Goal: Information Seeking & Learning: Learn about a topic

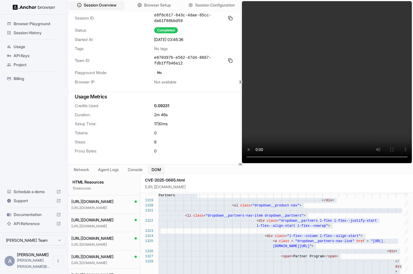
scroll to position [132, 0]
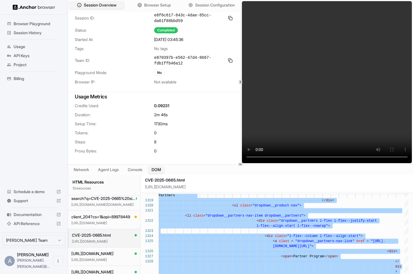
click at [39, 33] on span "Session History" at bounding box center [37, 33] width 47 height 6
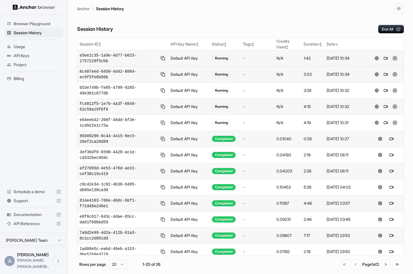
click at [395, 58] on button at bounding box center [394, 58] width 7 height 7
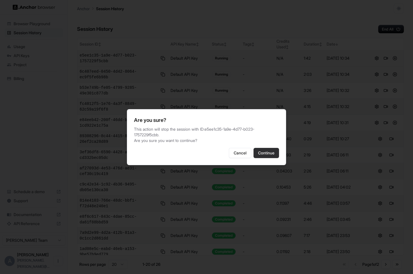
click at [265, 150] on button "Continue" at bounding box center [265, 153] width 25 height 10
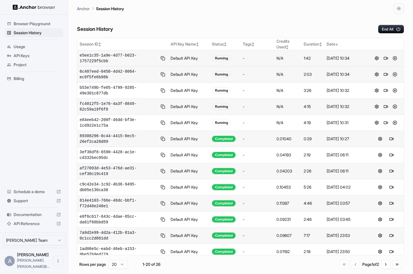
click at [395, 74] on button at bounding box center [394, 74] width 7 height 7
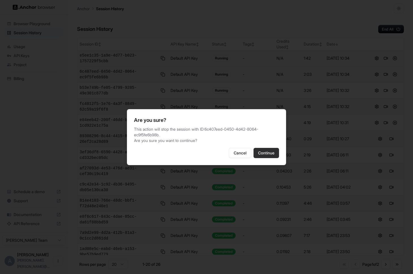
click at [270, 153] on button "Continue" at bounding box center [265, 153] width 25 height 10
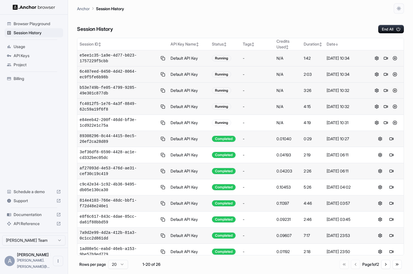
click at [396, 90] on button at bounding box center [394, 90] width 7 height 7
click at [395, 90] on button at bounding box center [394, 90] width 7 height 7
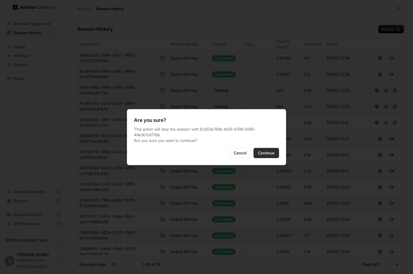
click at [274, 151] on button "Continue" at bounding box center [265, 153] width 25 height 10
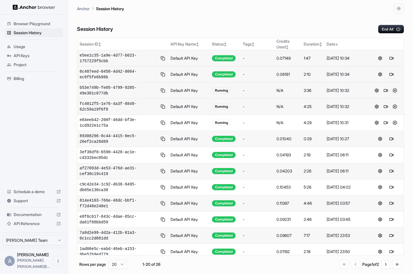
click at [395, 91] on button at bounding box center [394, 90] width 7 height 7
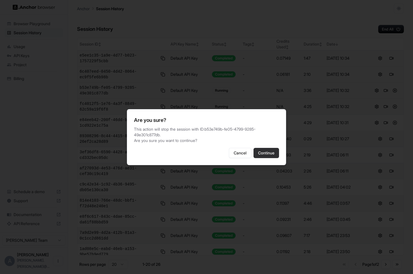
click at [271, 151] on button "Continue" at bounding box center [265, 153] width 25 height 10
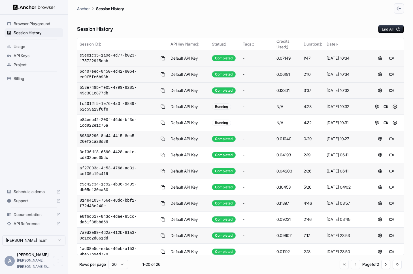
click at [396, 106] on button at bounding box center [394, 106] width 7 height 7
click at [396, 107] on button at bounding box center [394, 106] width 7 height 7
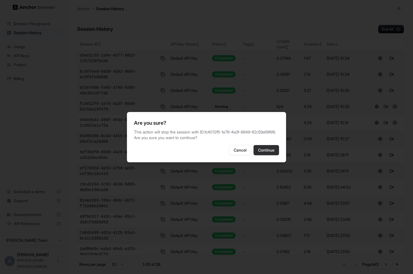
click at [273, 153] on button "Continue" at bounding box center [265, 150] width 25 height 10
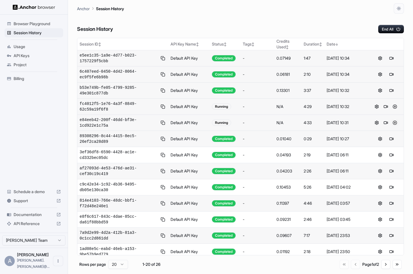
click at [395, 124] on button at bounding box center [394, 122] width 7 height 7
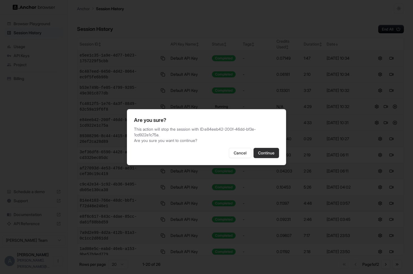
click at [269, 151] on button "Continue" at bounding box center [265, 153] width 25 height 10
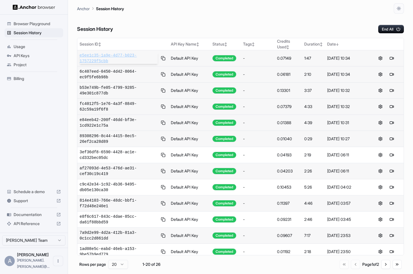
click at [108, 59] on span "e5ee1c35-1a9e-4d77-b023-1757229f5cbb" at bounding box center [119, 58] width 78 height 11
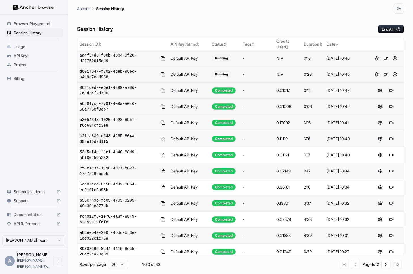
click at [378, 75] on button at bounding box center [376, 74] width 7 height 7
click at [395, 91] on button at bounding box center [394, 90] width 7 height 7
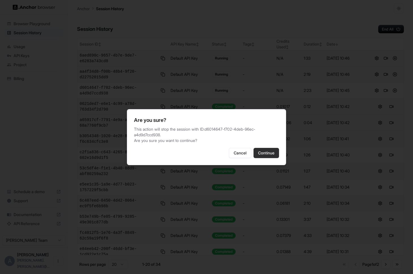
click at [275, 151] on button "Continue" at bounding box center [265, 153] width 25 height 10
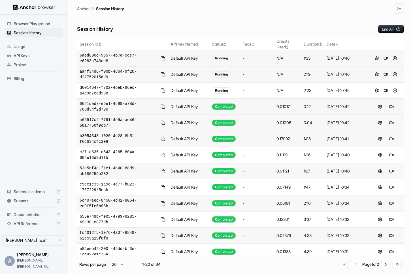
click at [395, 73] on button at bounding box center [394, 74] width 7 height 7
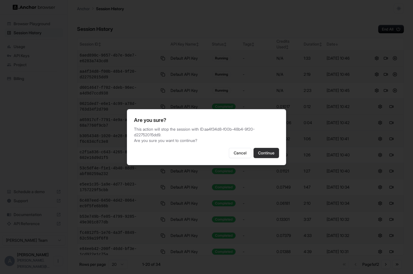
click at [265, 148] on button "Continue" at bounding box center [265, 153] width 25 height 10
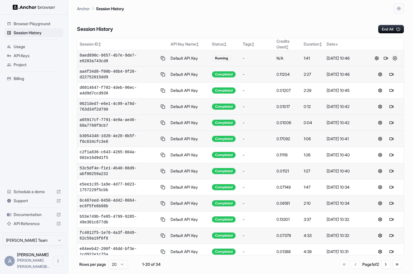
click at [394, 57] on button at bounding box center [394, 58] width 7 height 7
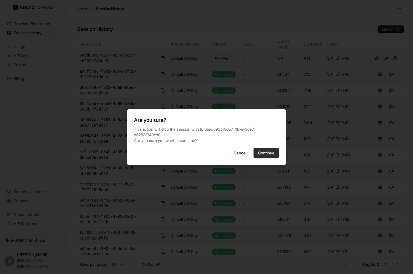
click at [267, 152] on button "Continue" at bounding box center [265, 153] width 25 height 10
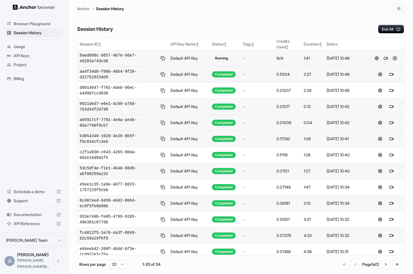
click at [29, 218] on span "Documentation" at bounding box center [34, 215] width 40 height 6
click at [125, 55] on span "89308296-8c44-4415-8ec5-26ef2ca28d89" at bounding box center [119, 58] width 78 height 11
click at [396, 57] on button at bounding box center [394, 58] width 7 height 7
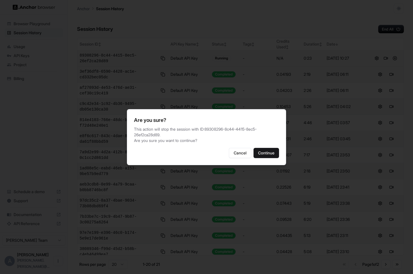
click at [396, 57] on div at bounding box center [206, 137] width 413 height 274
click at [271, 154] on button "Continue" at bounding box center [265, 153] width 25 height 10
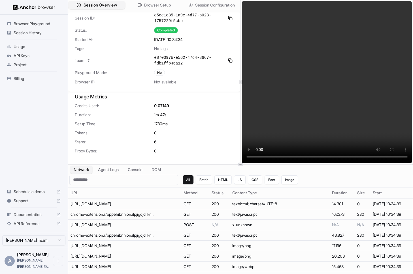
click at [85, 7] on span "Session Overview" at bounding box center [99, 5] width 33 height 6
click at [34, 46] on span "Usage" at bounding box center [37, 47] width 47 height 6
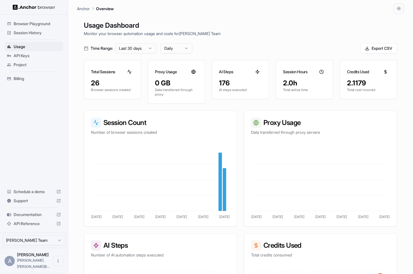
click at [352, 90] on p "Total cost incurred" at bounding box center [368, 90] width 43 height 5
click at [360, 85] on div "2.1179" at bounding box center [368, 83] width 43 height 9
click at [33, 33] on span "Session History" at bounding box center [37, 33] width 47 height 6
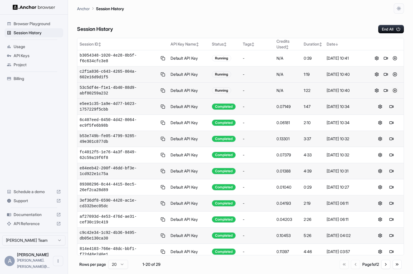
click at [394, 91] on button at bounding box center [394, 90] width 7 height 7
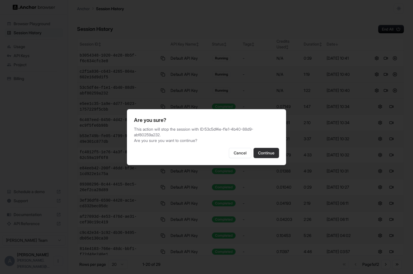
click at [272, 150] on button "Continue" at bounding box center [265, 153] width 25 height 10
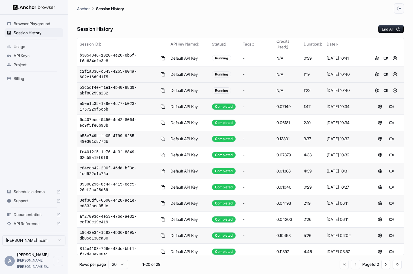
click at [395, 73] on button at bounding box center [394, 74] width 7 height 7
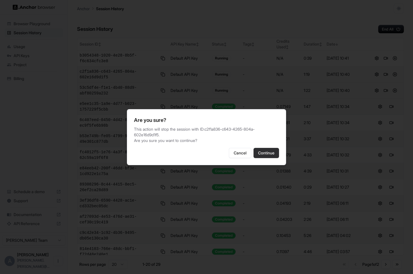
click at [262, 153] on button "Continue" at bounding box center [265, 153] width 25 height 10
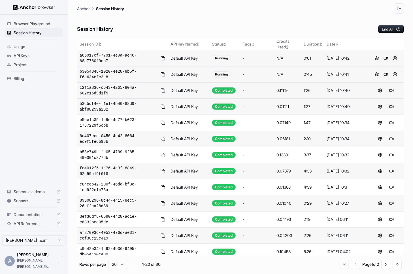
click at [396, 58] on button at bounding box center [394, 58] width 7 height 7
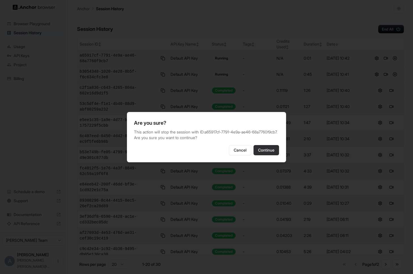
click at [271, 155] on button "Continue" at bounding box center [265, 150] width 25 height 10
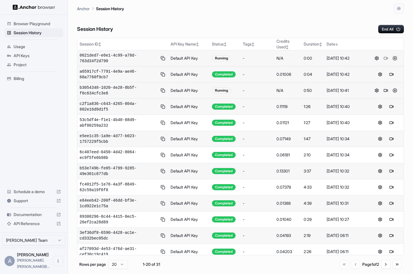
click at [397, 59] on button at bounding box center [394, 58] width 7 height 7
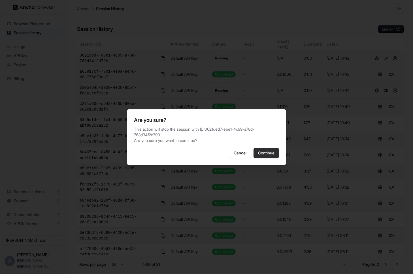
click at [271, 151] on button "Continue" at bounding box center [265, 153] width 25 height 10
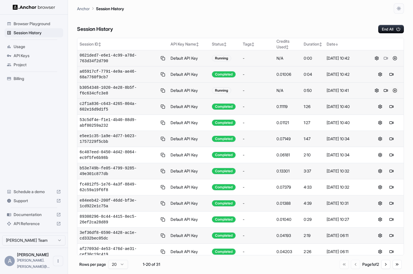
click at [395, 91] on button at bounding box center [394, 90] width 7 height 7
click at [395, 89] on button at bounding box center [394, 90] width 7 height 7
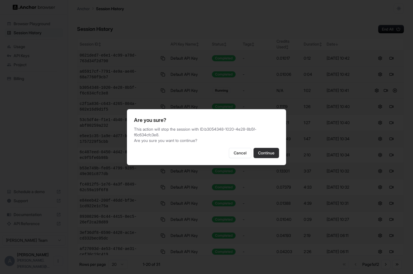
click at [263, 149] on button "Continue" at bounding box center [265, 153] width 25 height 10
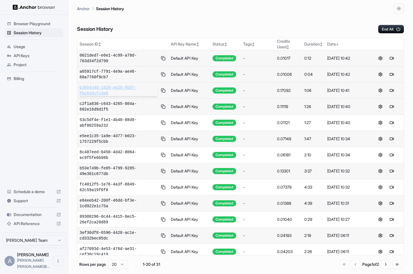
click at [112, 87] on span "b3054348-1020-4e28-8b5f-f6c634cfc3e8" at bounding box center [119, 90] width 78 height 11
click at [110, 58] on span "6aed890c-9657-4b7e-9de7-e6283a743cd8" at bounding box center [119, 58] width 78 height 11
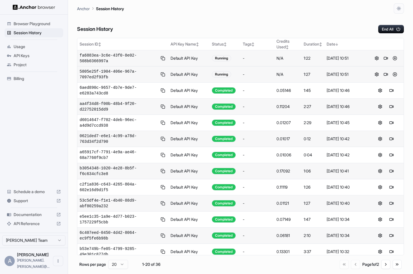
click at [113, 56] on span "fa6883ea-3c6e-43f0-8e02-508b0366997a" at bounding box center [119, 58] width 78 height 11
click at [99, 75] on span "5805e25f-1904-406e-967a-7097ed2f93fb" at bounding box center [119, 74] width 78 height 11
click at [113, 77] on span "5805e25f-1904-406e-967a-7097ed2f93fb" at bounding box center [119, 74] width 78 height 11
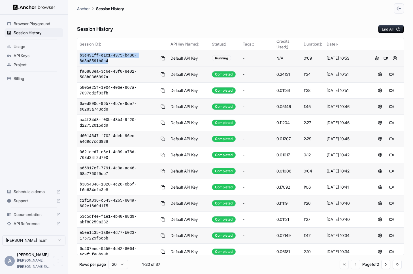
drag, startPoint x: 111, startPoint y: 60, endPoint x: 79, endPoint y: 55, distance: 32.5
click at [79, 55] on td "b3e491ff-e1c1-4975-b486-8d3a8591b0c4" at bounding box center [122, 58] width 91 height 16
copy span "b3e491ff-e1c1-4975-b486-8d3a8591b0c4"
drag, startPoint x: 111, startPoint y: 61, endPoint x: 75, endPoint y: 56, distance: 36.0
click at [75, 56] on main "Anchor Session History Session History End All Session ID ↕ API Key Name ↕ Stat…" at bounding box center [240, 137] width 345 height 274
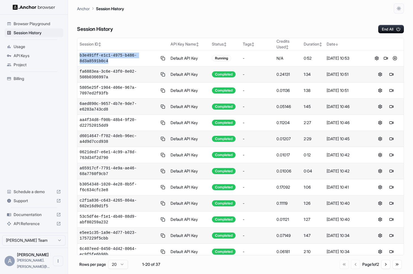
copy table "Session ID ↕ API Key Name ↕ Status ↕ Tags ↕ Credits Used ↕ Duration ↕ Date ↓ b3…"
click at [394, 57] on button at bounding box center [394, 58] width 7 height 7
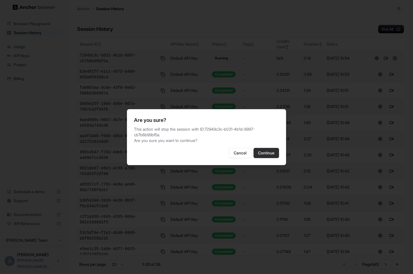
click at [266, 151] on button "Continue" at bounding box center [265, 153] width 25 height 10
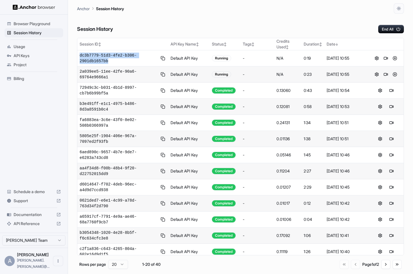
drag, startPoint x: 111, startPoint y: 61, endPoint x: 75, endPoint y: 56, distance: 36.3
click at [75, 56] on main "Anchor Session History Session History End All Session ID ↕ API Key Name ↕ Stat…" at bounding box center [240, 137] width 345 height 274
copy table "Session ID ↕ API Key Name ↕ Status ↕ Tags ↕ Credits Used ↕ Duration ↕ Date ↓ dc…"
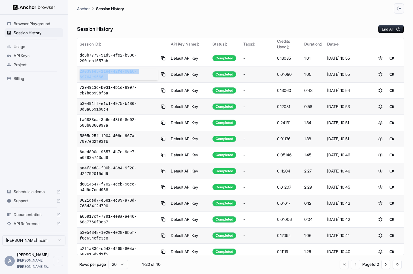
drag, startPoint x: 118, startPoint y: 76, endPoint x: 80, endPoint y: 72, distance: 38.7
click at [80, 72] on span "2a039ee5-11ee-42fe-90a6-69764e9666a1" at bounding box center [119, 74] width 78 height 11
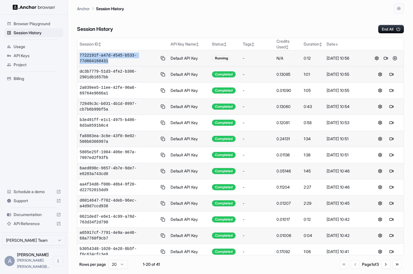
drag, startPoint x: 111, startPoint y: 62, endPoint x: 80, endPoint y: 55, distance: 31.9
click at [80, 55] on span "7722191f-a47d-4545-b533-77d604168431" at bounding box center [119, 58] width 78 height 11
copy span "7722191f-a47d-4545-b533-77d604168431"
click at [396, 59] on button at bounding box center [394, 58] width 7 height 7
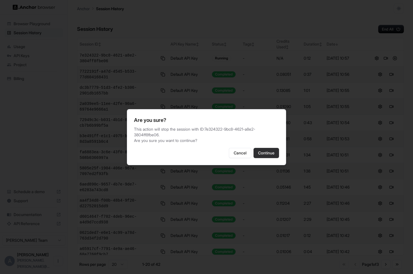
click at [265, 151] on button "Continue" at bounding box center [265, 153] width 25 height 10
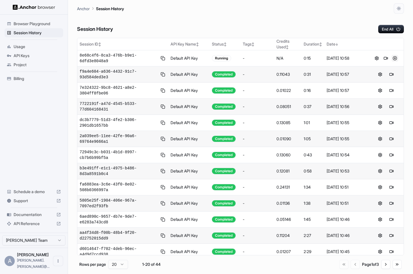
click at [395, 58] on button at bounding box center [394, 58] width 7 height 7
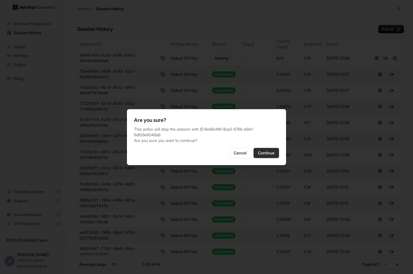
click at [268, 154] on button "Continue" at bounding box center [265, 153] width 25 height 10
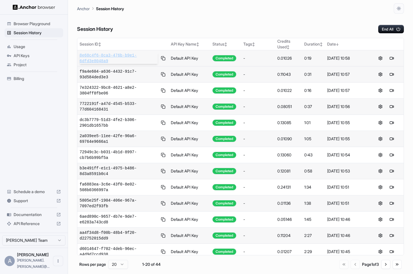
click at [118, 58] on span "8e68c4f6-8ca3-476b-b9e1-6dfd3e8048a9" at bounding box center [119, 58] width 78 height 11
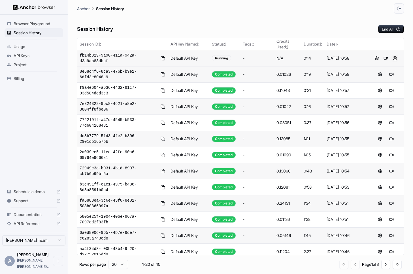
click at [395, 58] on button at bounding box center [394, 58] width 7 height 7
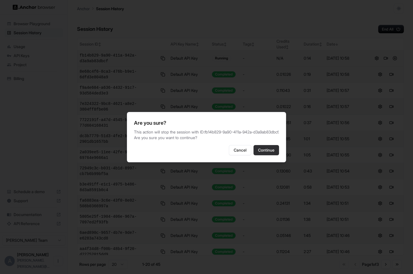
click at [267, 149] on button "Continue" at bounding box center [265, 150] width 25 height 10
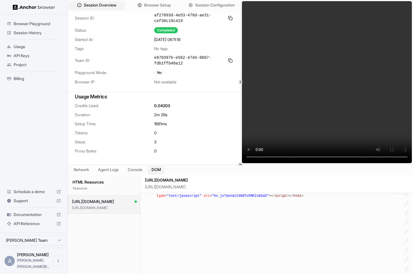
click at [32, 32] on span "Session History" at bounding box center [37, 33] width 47 height 6
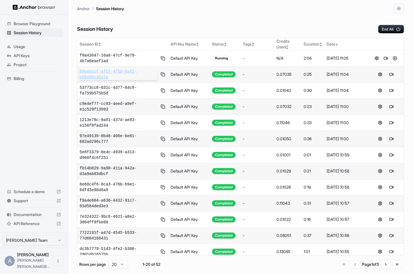
click at [102, 74] on span "80bebccf-af57-4fbb-ba31-e08ed0c45c1e" at bounding box center [119, 74] width 78 height 11
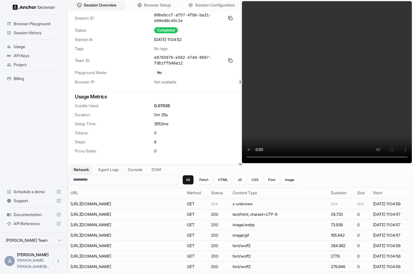
click at [40, 30] on span "Session History" at bounding box center [37, 33] width 47 height 6
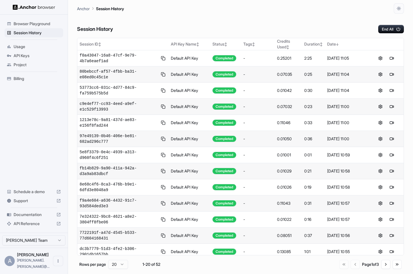
click at [125, 265] on html "Browser Playground Session History Usage API Keys Project Billing Schedule a de…" at bounding box center [206, 137] width 413 height 274
click at [123, 265] on html "Browser Playground Session History Usage API Keys Project Billing Schedule a de…" at bounding box center [206, 137] width 413 height 274
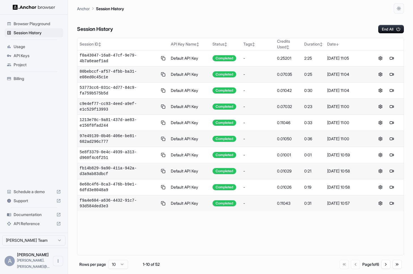
click at [37, 78] on span "Billing" at bounding box center [37, 79] width 47 height 6
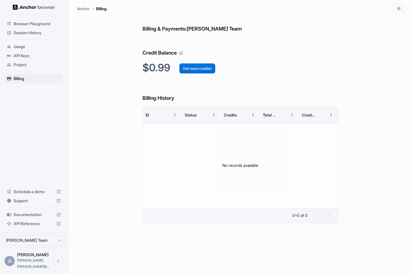
click at [203, 70] on button "Get more credits!" at bounding box center [197, 68] width 36 height 10
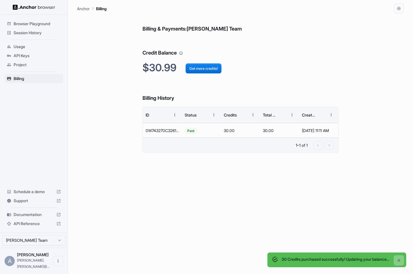
click at [43, 33] on span "Session History" at bounding box center [37, 33] width 47 height 6
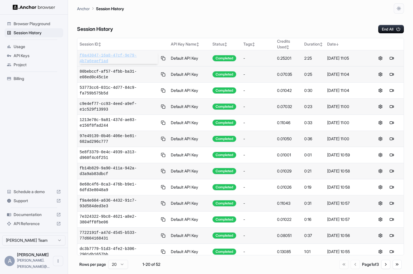
click at [119, 53] on span "f0a43047-16a8-47cf-9e79-4b7a6eaef1ad" at bounding box center [119, 58] width 78 height 11
